Goal: Task Accomplishment & Management: Use online tool/utility

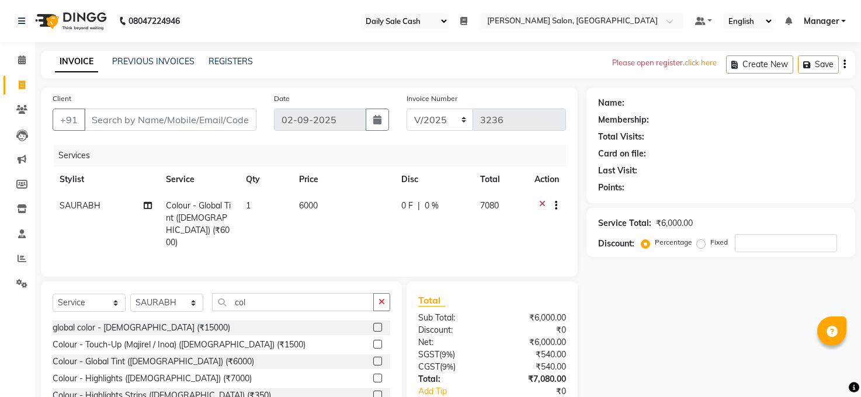
select select "35"
select select "5748"
select select "service"
select select "77686"
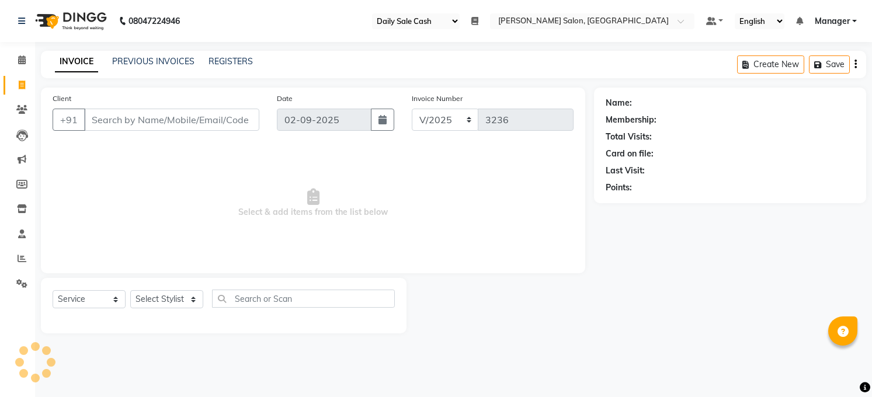
select select "35"
select select "5748"
select select "service"
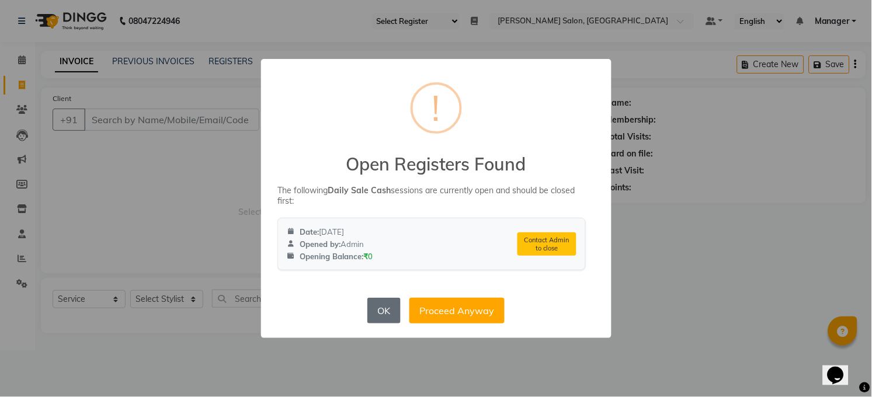
click at [384, 308] on button "OK" at bounding box center [383, 311] width 33 height 26
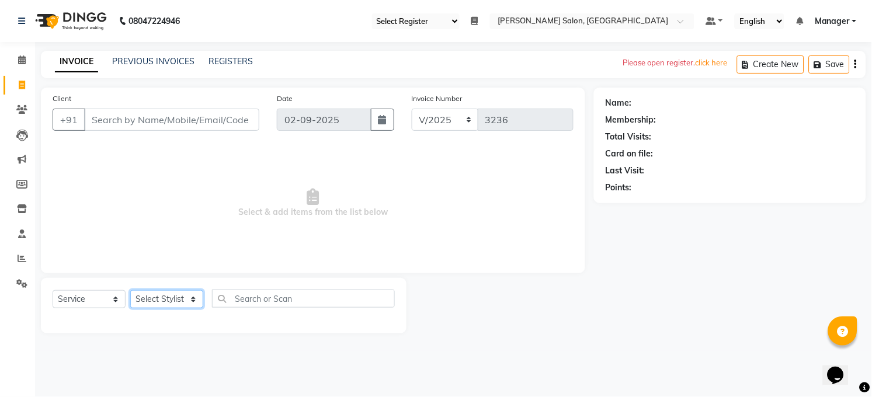
click at [190, 299] on select "Select Stylist [PERSON_NAME] [PERSON_NAME] COUNTER Manager [PERSON_NAME] [PERSO…" at bounding box center [166, 299] width 73 height 18
select select "41088"
click at [130, 291] on select "Select Stylist [PERSON_NAME] [PERSON_NAME] COUNTER Manager [PERSON_NAME] [PERSO…" at bounding box center [166, 299] width 73 height 18
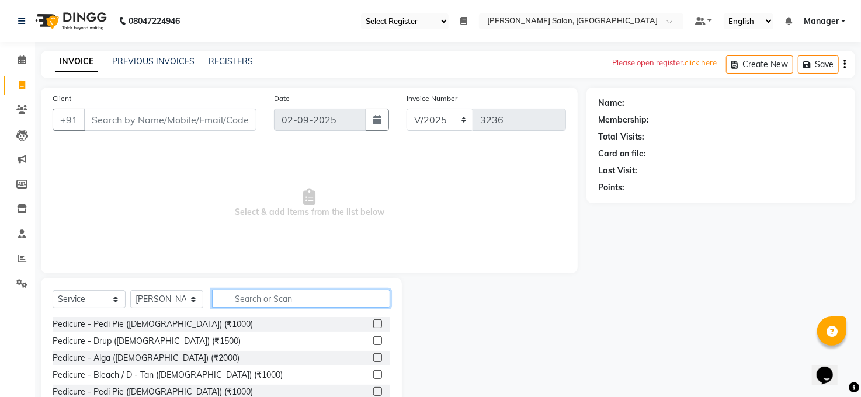
click at [254, 298] on input "text" at bounding box center [301, 299] width 178 height 18
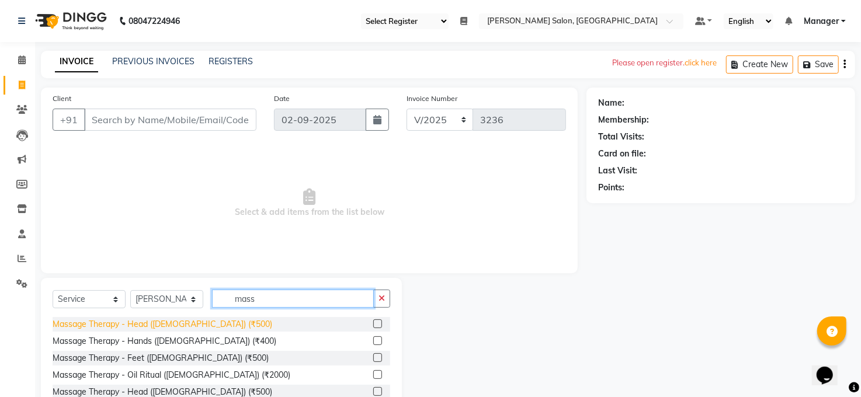
type input "mass"
click at [157, 327] on div "Massage Therapy - Head ([DEMOGRAPHIC_DATA]) (₹500)" at bounding box center [163, 324] width 220 height 12
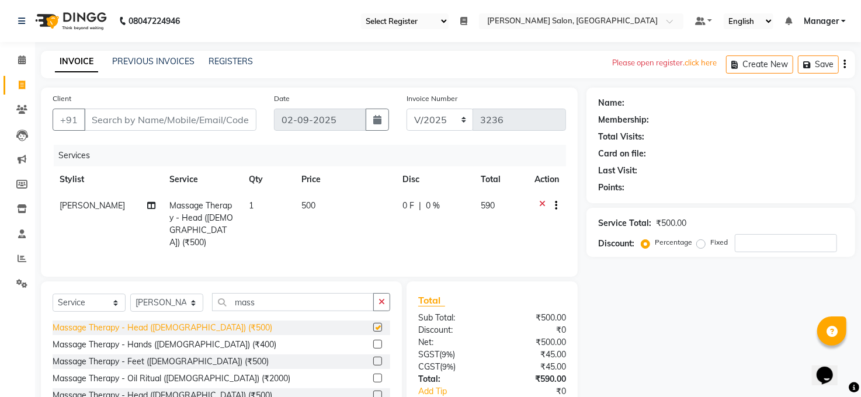
checkbox input "false"
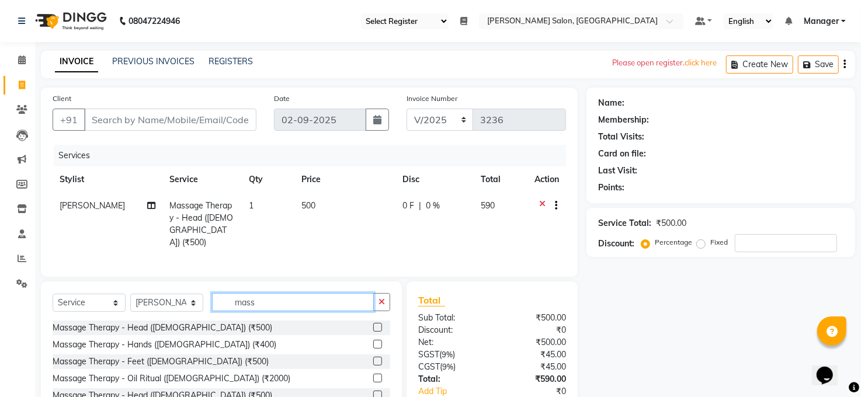
click at [255, 301] on input "mass" at bounding box center [293, 302] width 162 height 18
type input "m"
